Goal: Information Seeking & Learning: Learn about a topic

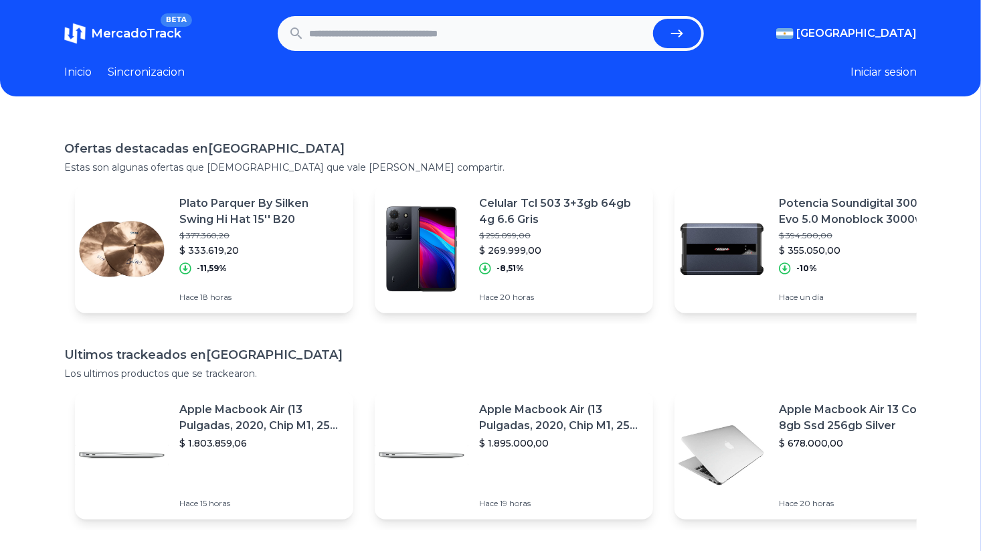
click at [383, 28] on input "text" at bounding box center [479, 33] width 338 height 29
type input "**********"
click at [653, 19] on button "submit" at bounding box center [677, 33] width 48 height 29
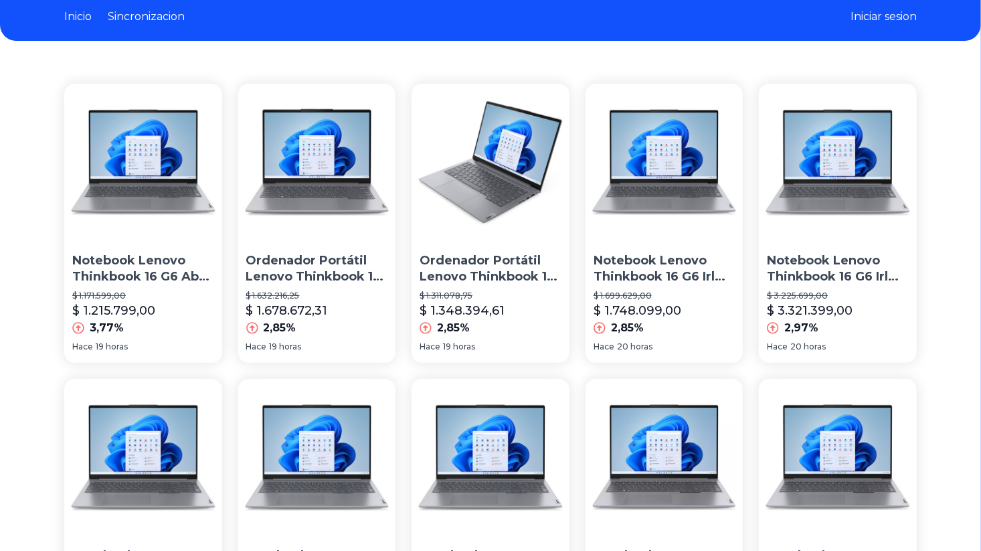
scroll to position [54, 0]
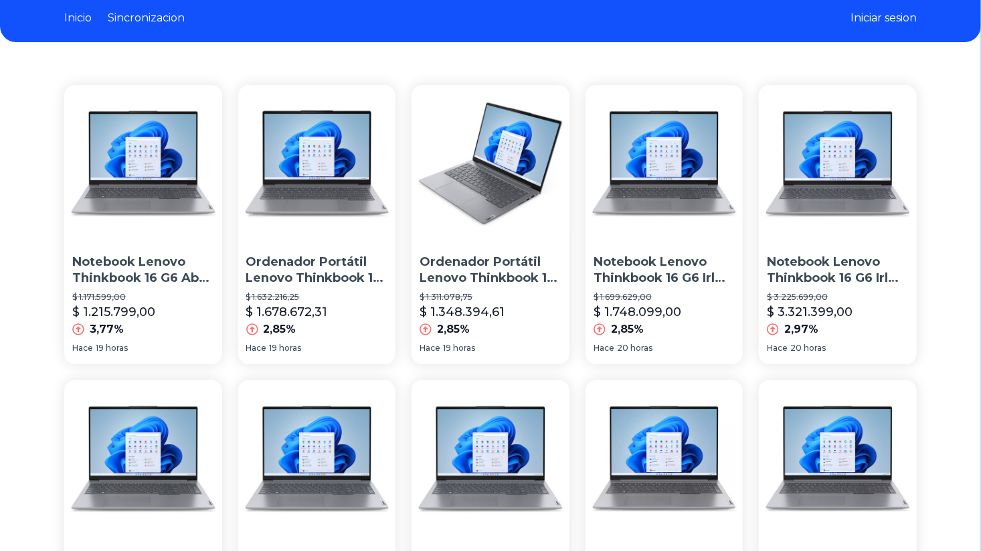
click at [144, 174] on img at bounding box center [143, 164] width 158 height 158
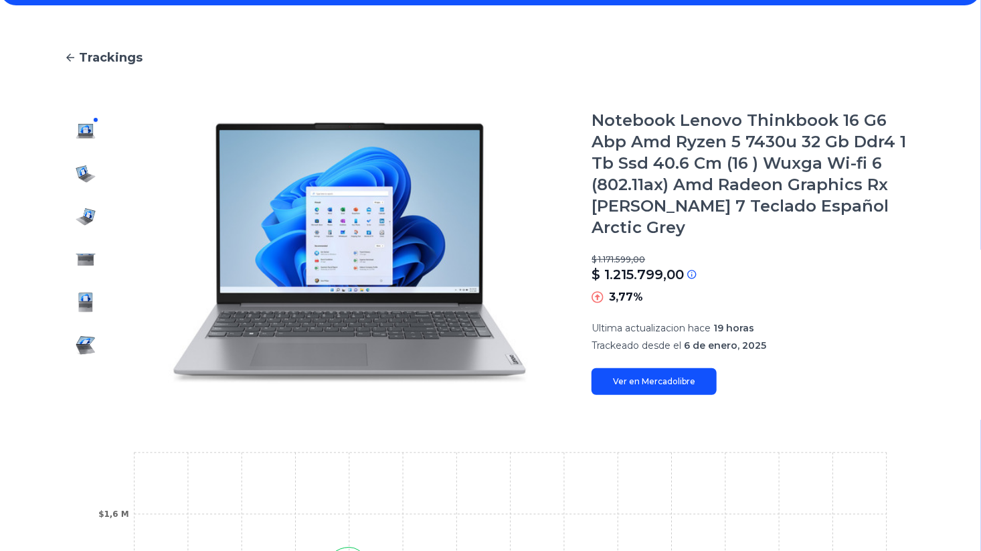
scroll to position [88, 0]
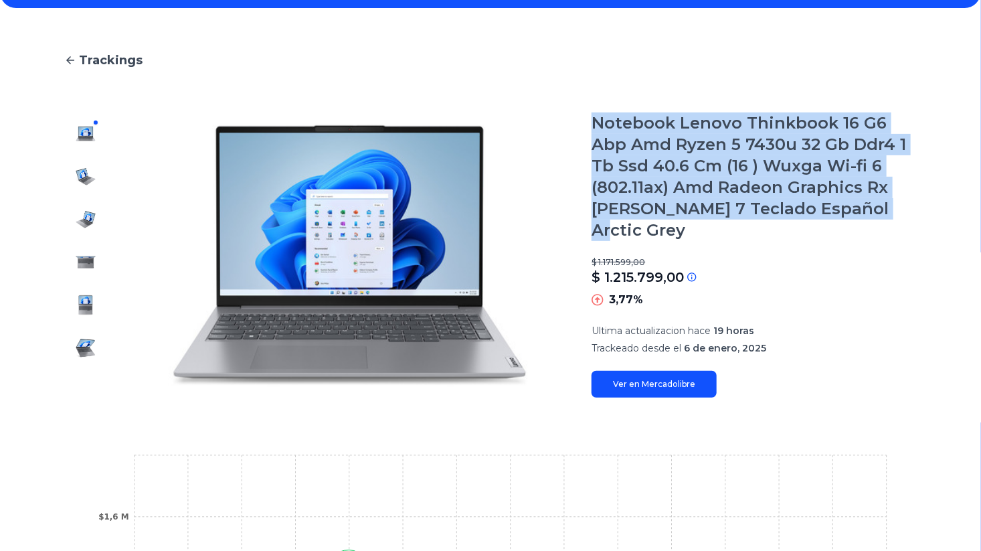
drag, startPoint x: 599, startPoint y: 118, endPoint x: 905, endPoint y: 197, distance: 316.7
click at [905, 197] on h1 "Notebook Lenovo Thinkbook 16 G6 Abp Amd Ryzen 5 7430u 32 Gb Ddr4 1 Tb Ssd 40.6 …" at bounding box center [754, 176] width 325 height 128
copy h1 "Notebook Lenovo Thinkbook 16 G6 Abp Amd Ryzen 5 7430u 32 Gb Ddr4 1 Tb Ssd 40.6 …"
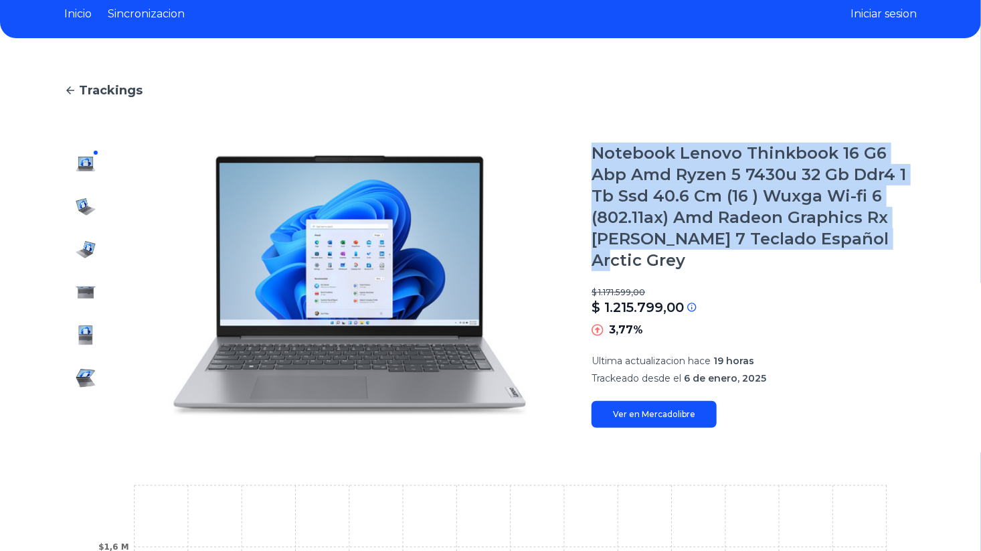
scroll to position [0, 10]
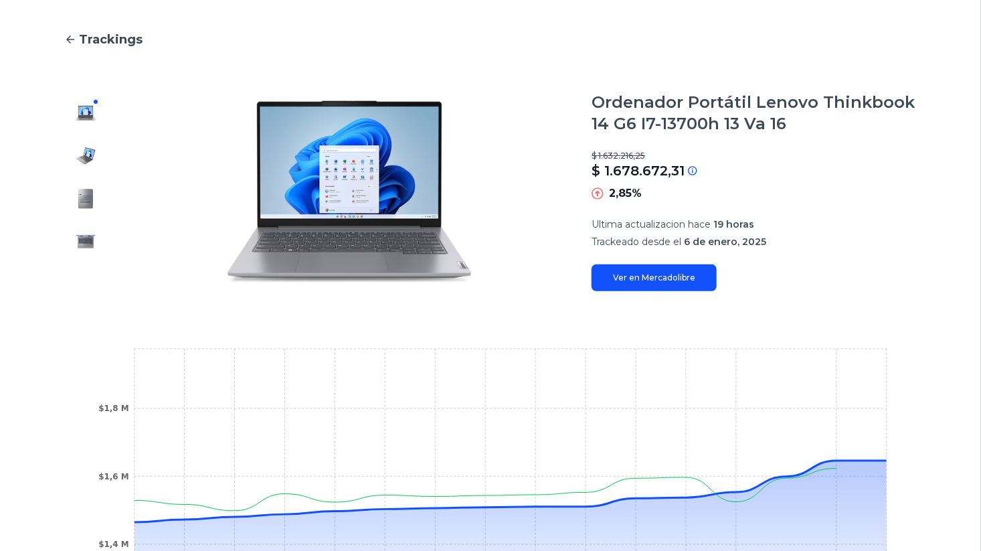
scroll to position [70, 0]
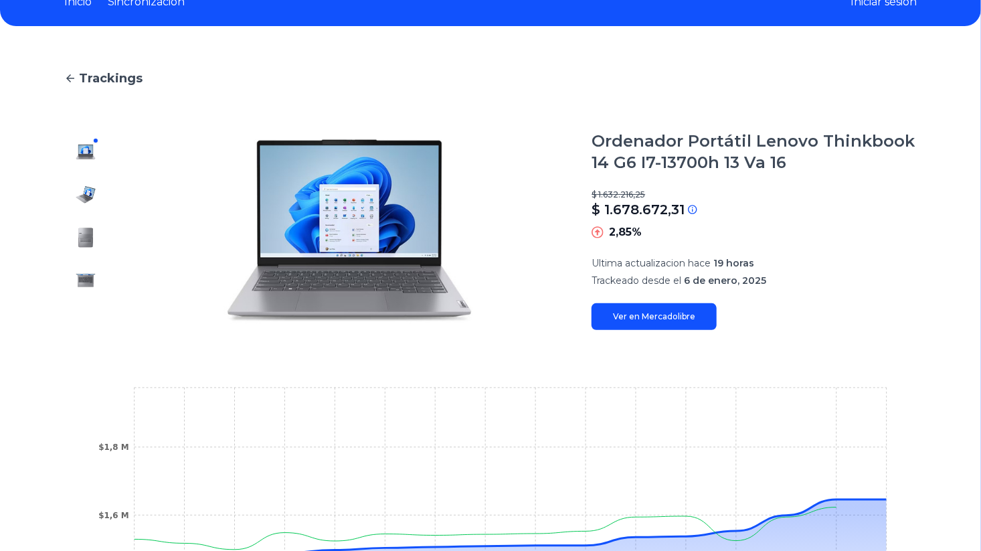
click at [89, 236] on img at bounding box center [85, 237] width 21 height 21
